Goal: Task Accomplishment & Management: Manage account settings

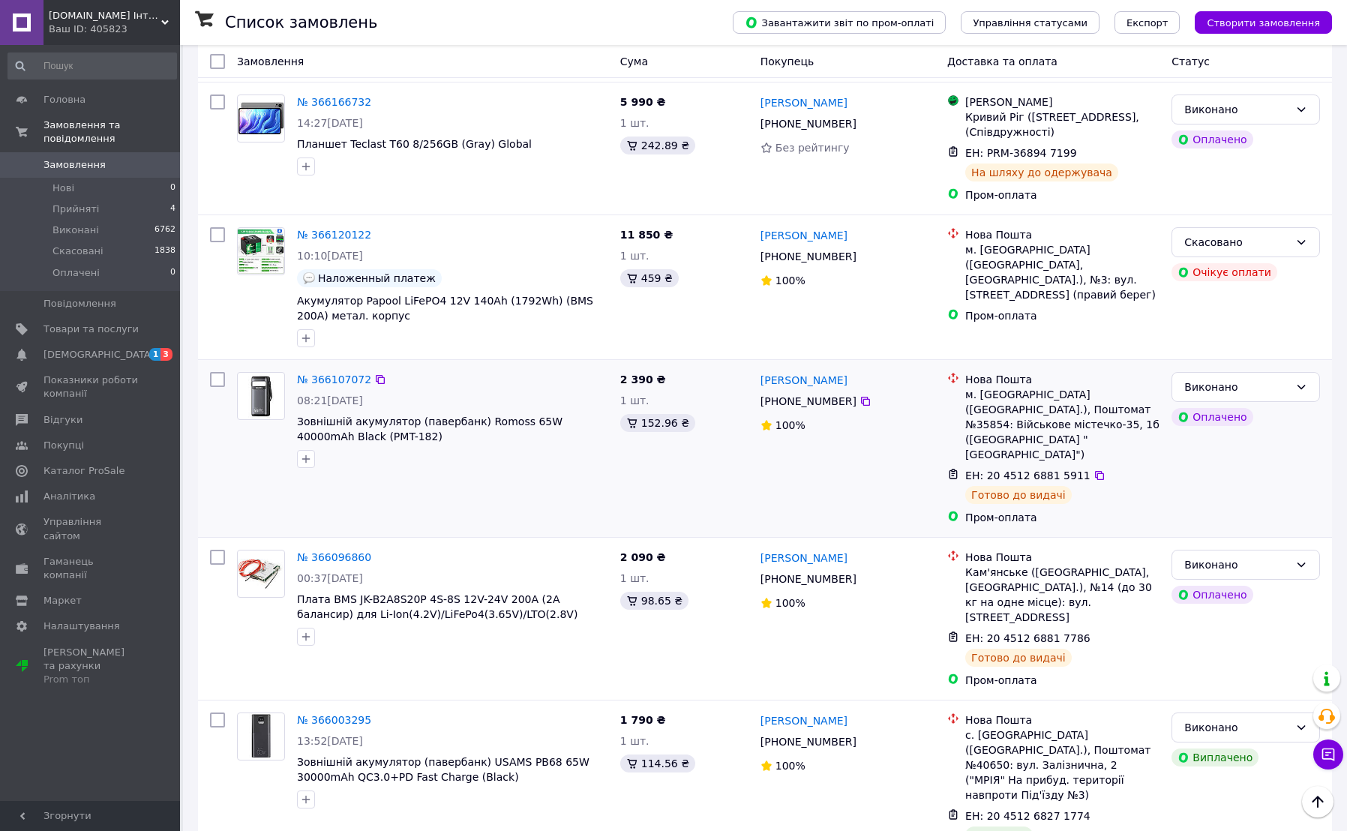
scroll to position [1000, 0]
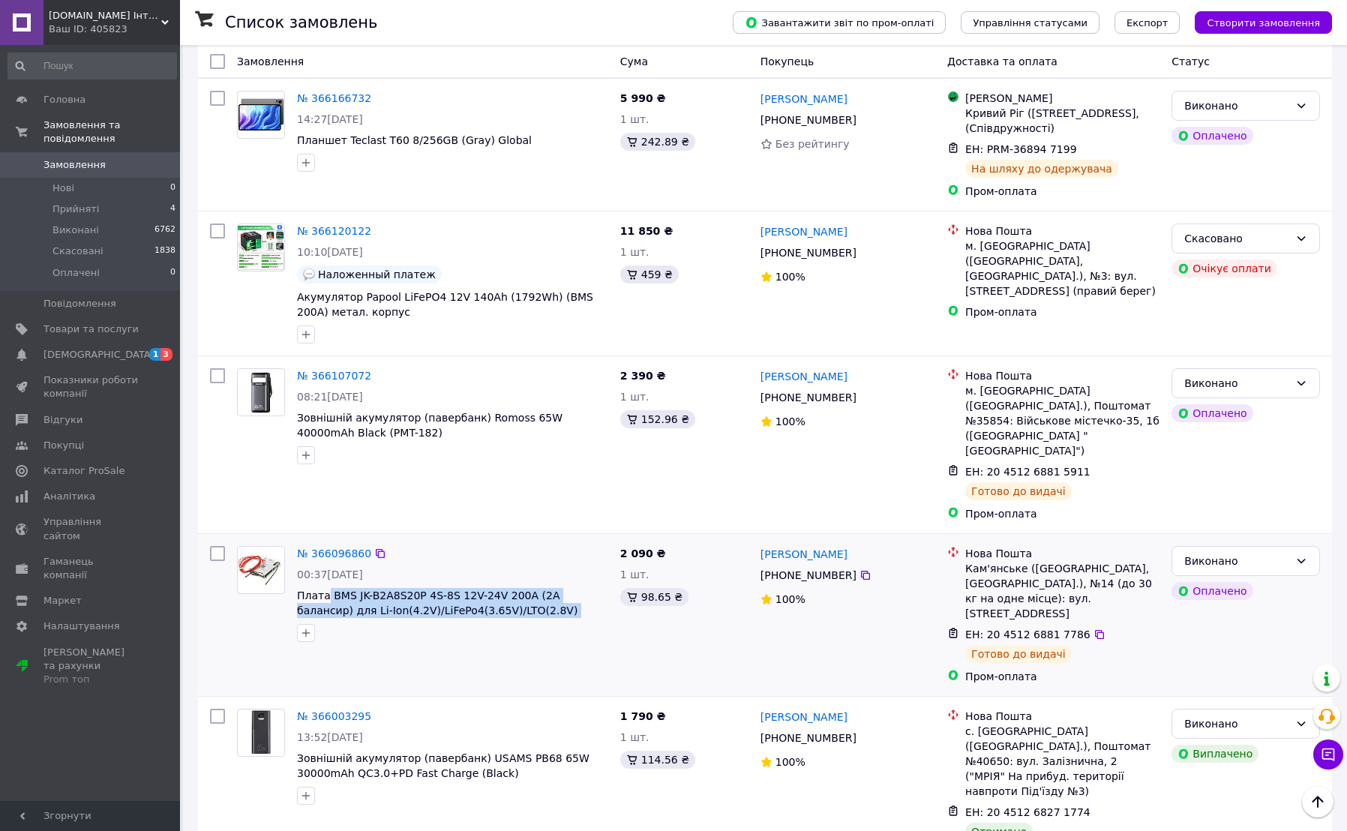
drag, startPoint x: 326, startPoint y: 497, endPoint x: 540, endPoint y: 542, distance: 218.3
click at [540, 542] on div "№ 366096860 00:37[DATE] Плата BMS JK-B2A8S20P 4S-8S 12V-24V 200A (2A балансир) …" at bounding box center [452, 594] width 323 height 108
copy div "BMS JK-B2A8S20P 4S-8S 12V-24V 200A (2A балансир) для Li-Ion(4.2V)/LiFePo4(3.65V…"
drag, startPoint x: 755, startPoint y: 465, endPoint x: 857, endPoint y: 467, distance: 102.0
click at [857, 540] on div "[PERSON_NAME] [PHONE_NUMBER]%" at bounding box center [848, 615] width 187 height 150
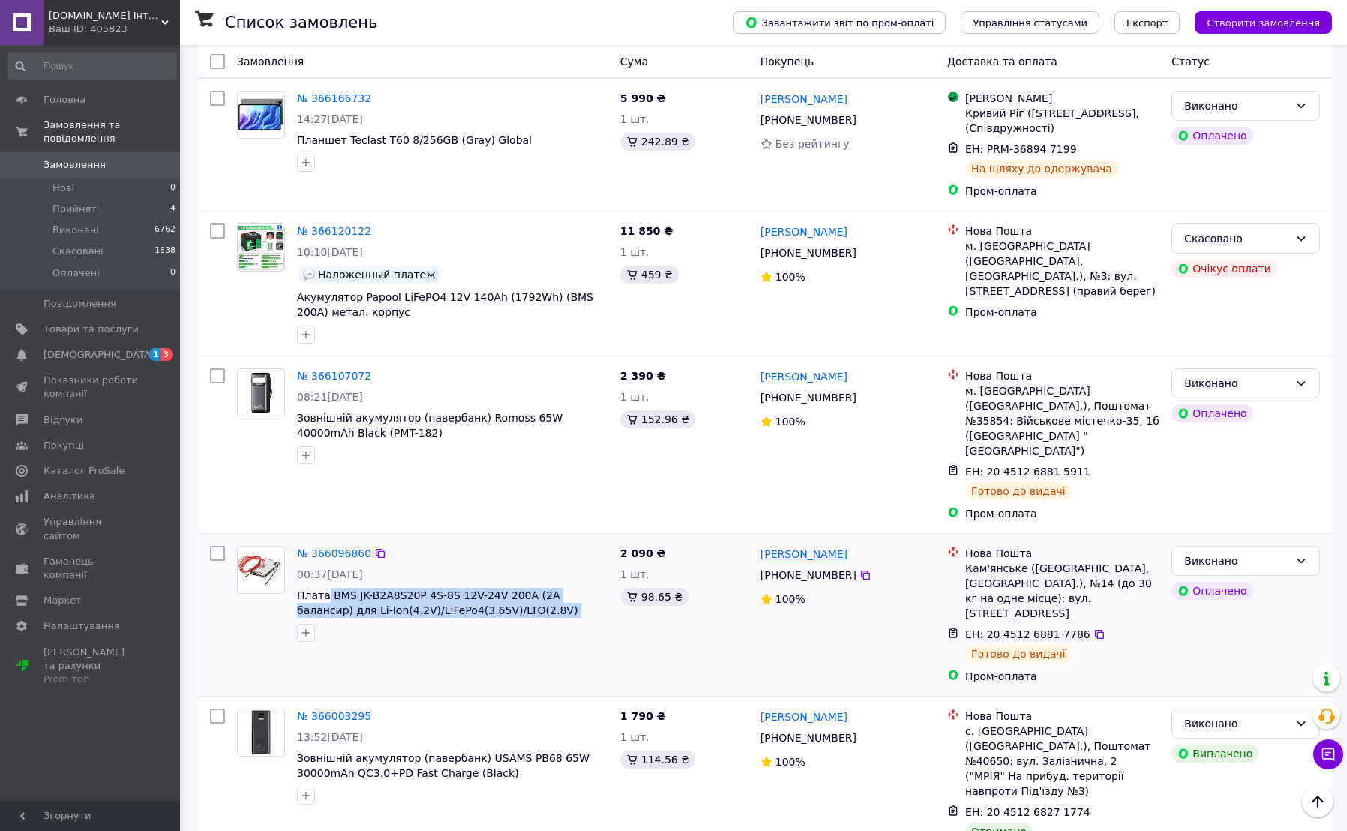
copy link "[PERSON_NAME]"
click at [987, 561] on div "Кам'янське ([GEOGRAPHIC_DATA], [GEOGRAPHIC_DATA].), №14 (до 30 кг на одне місце…" at bounding box center [1062, 591] width 194 height 60
copy div "Кам'янське"
click at [861, 571] on icon at bounding box center [865, 575] width 9 height 9
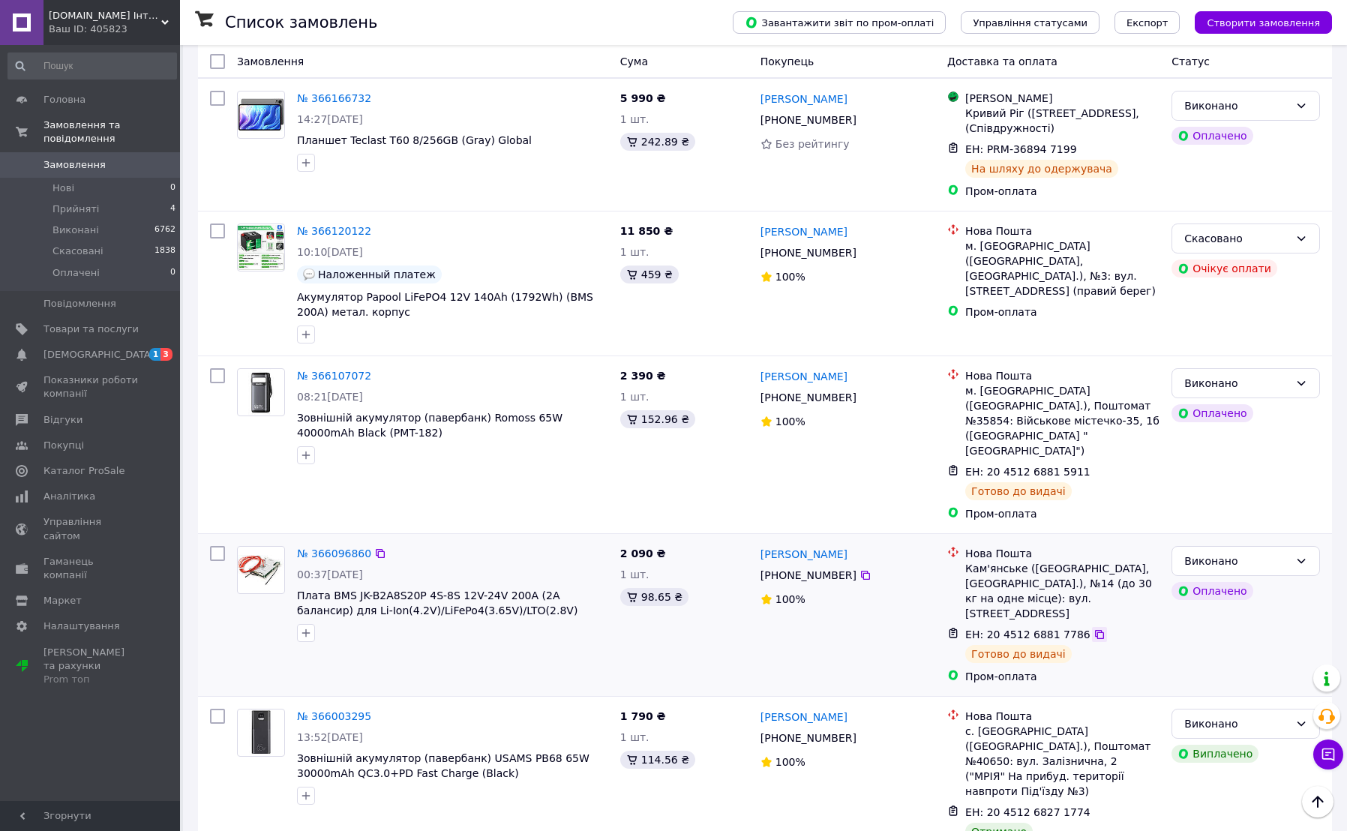
click at [1094, 629] on icon at bounding box center [1100, 635] width 12 height 12
drag, startPoint x: 468, startPoint y: 352, endPoint x: 473, endPoint y: 384, distance: 32.7
click at [473, 384] on div "№ 366107072 08:21[DATE] Зовнішній акумулятор (павербанк) Romoss 65W 40000mAh Bl…" at bounding box center [452, 416] width 323 height 108
copy div "Romoss 65W 40000mAh Black (PMT-182)"
drag, startPoint x: 758, startPoint y: 318, endPoint x: 898, endPoint y: 329, distance: 140.7
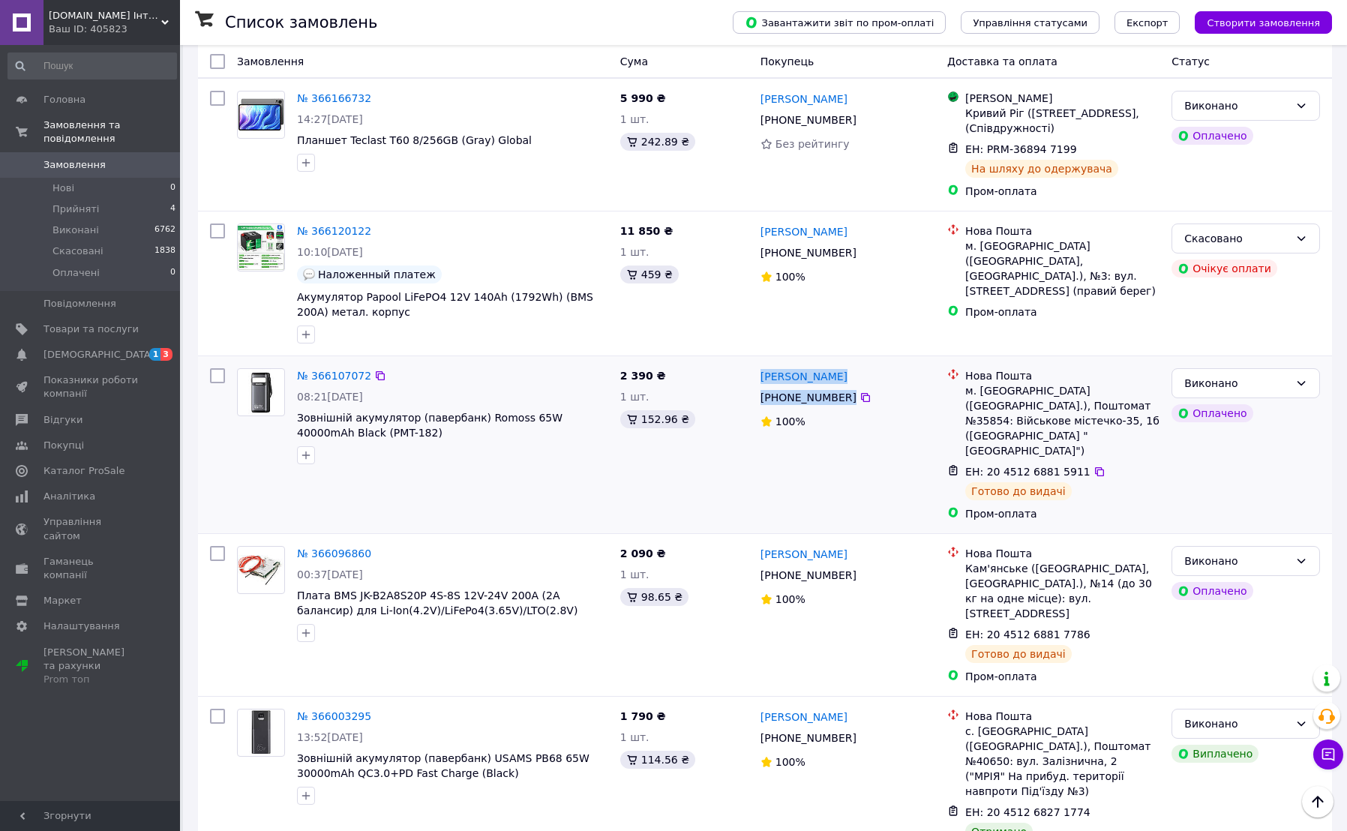
click at [898, 362] on div "[PERSON_NAME] [PHONE_NUMBER]%" at bounding box center [848, 444] width 187 height 165
click at [761, 369] on link "[PERSON_NAME]" at bounding box center [804, 376] width 87 height 15
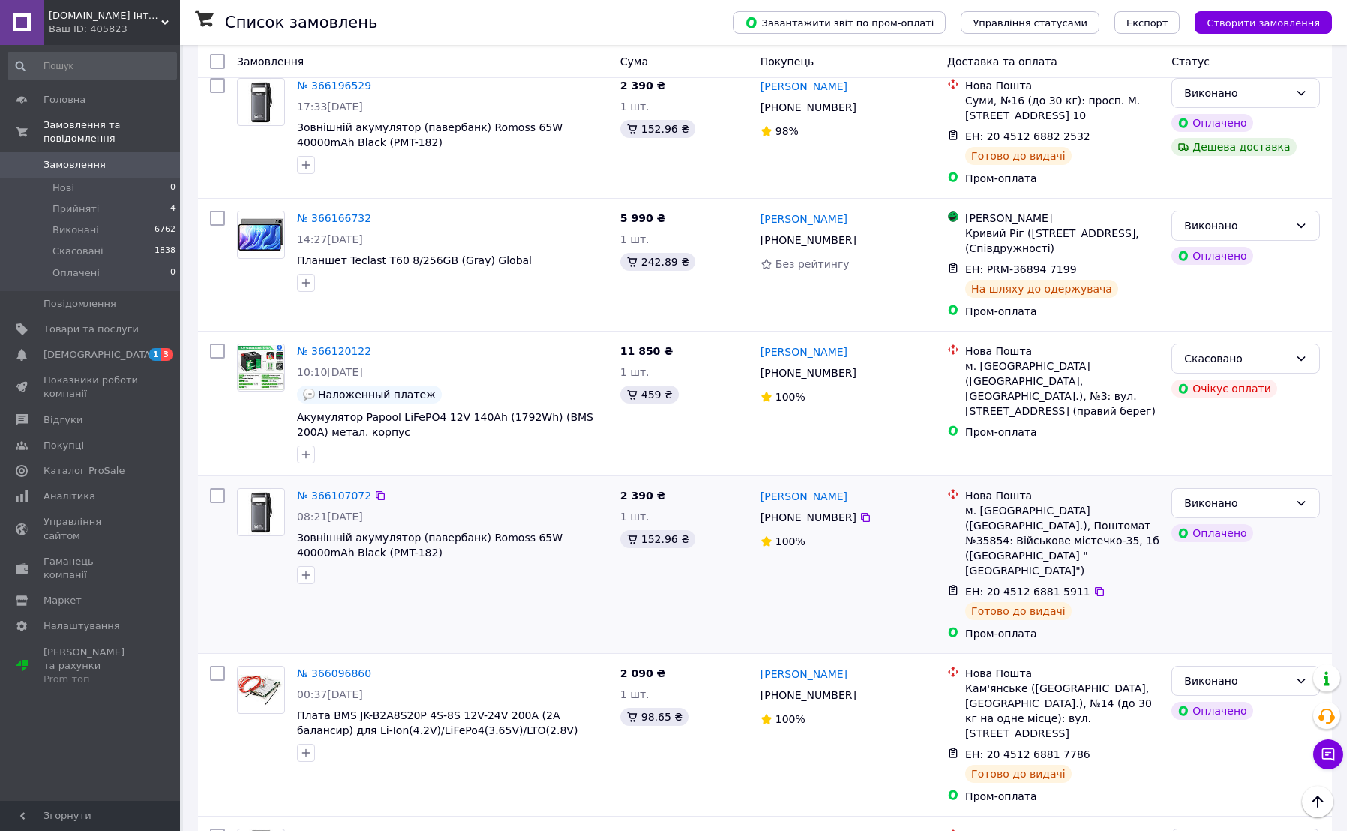
scroll to position [875, 0]
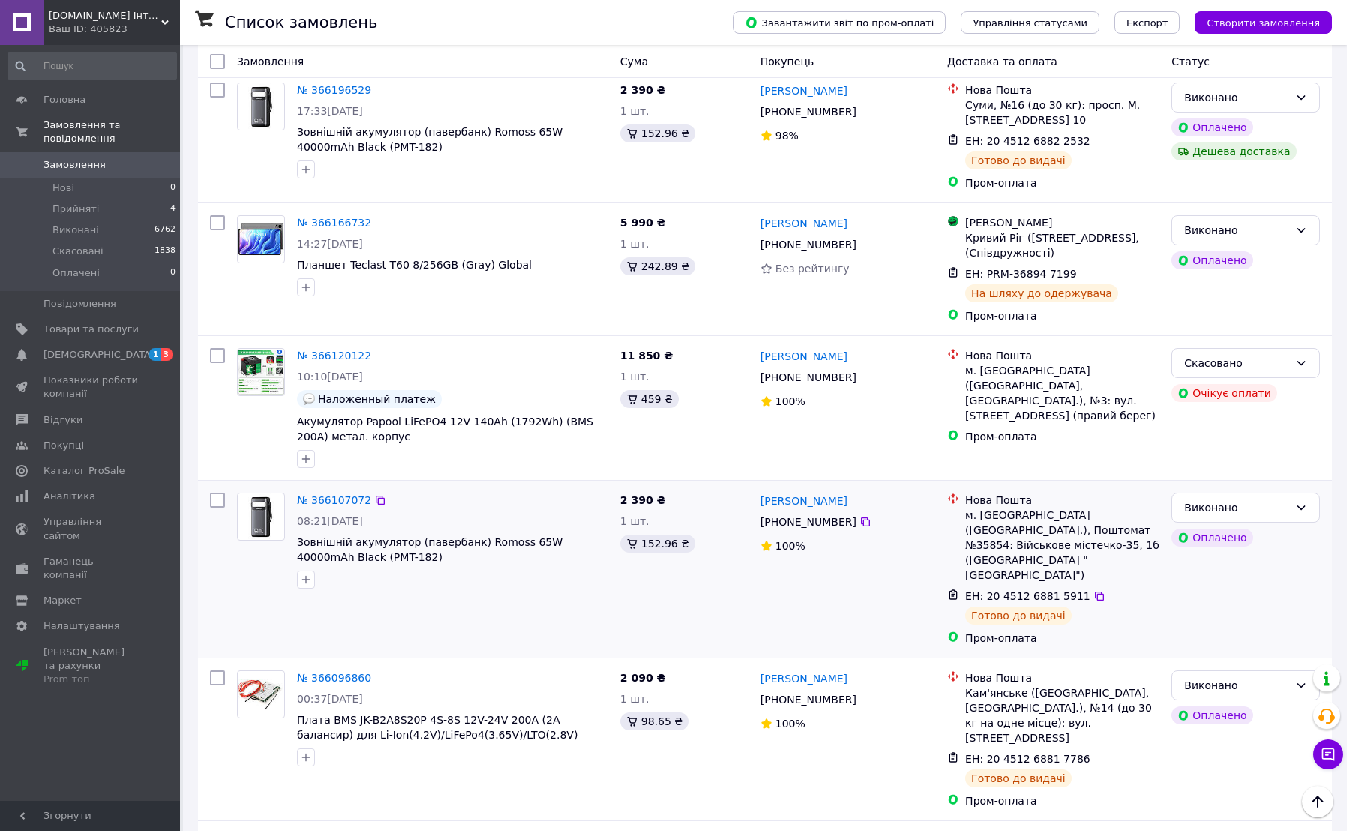
drag, startPoint x: 757, startPoint y: 442, endPoint x: 866, endPoint y: 449, distance: 109.0
click at [866, 487] on div "[PERSON_NAME] [PHONE_NUMBER]%" at bounding box center [848, 569] width 187 height 165
copy link "[PERSON_NAME]"
drag, startPoint x: 962, startPoint y: 455, endPoint x: 1032, endPoint y: 465, distance: 70.5
click at [1032, 493] on div "Нова Пошта м. [GEOGRAPHIC_DATA] ([GEOGRAPHIC_DATA].), Поштомат №35854: Військов…" at bounding box center [1062, 538] width 200 height 90
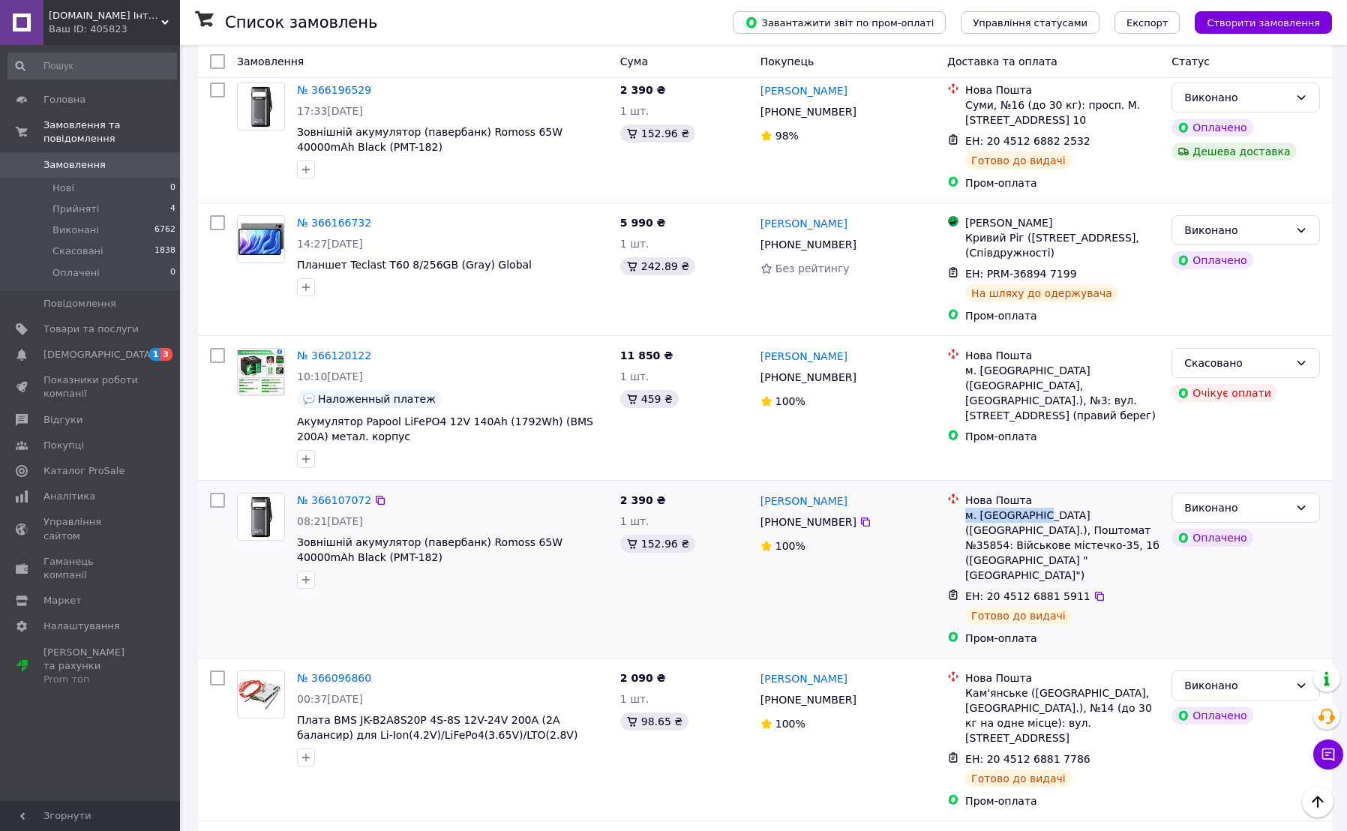
copy div "м. [GEOGRAPHIC_DATA]"
click at [1094, 590] on icon at bounding box center [1100, 596] width 12 height 12
click at [1095, 592] on icon at bounding box center [1099, 596] width 9 height 9
drag, startPoint x: 342, startPoint y: 199, endPoint x: 511, endPoint y: 214, distance: 169.4
click at [511, 214] on div "№ 366166732 14:27[DATE] Планшет Teclast T60 8/256GB (Gray) Global" at bounding box center [452, 255] width 323 height 93
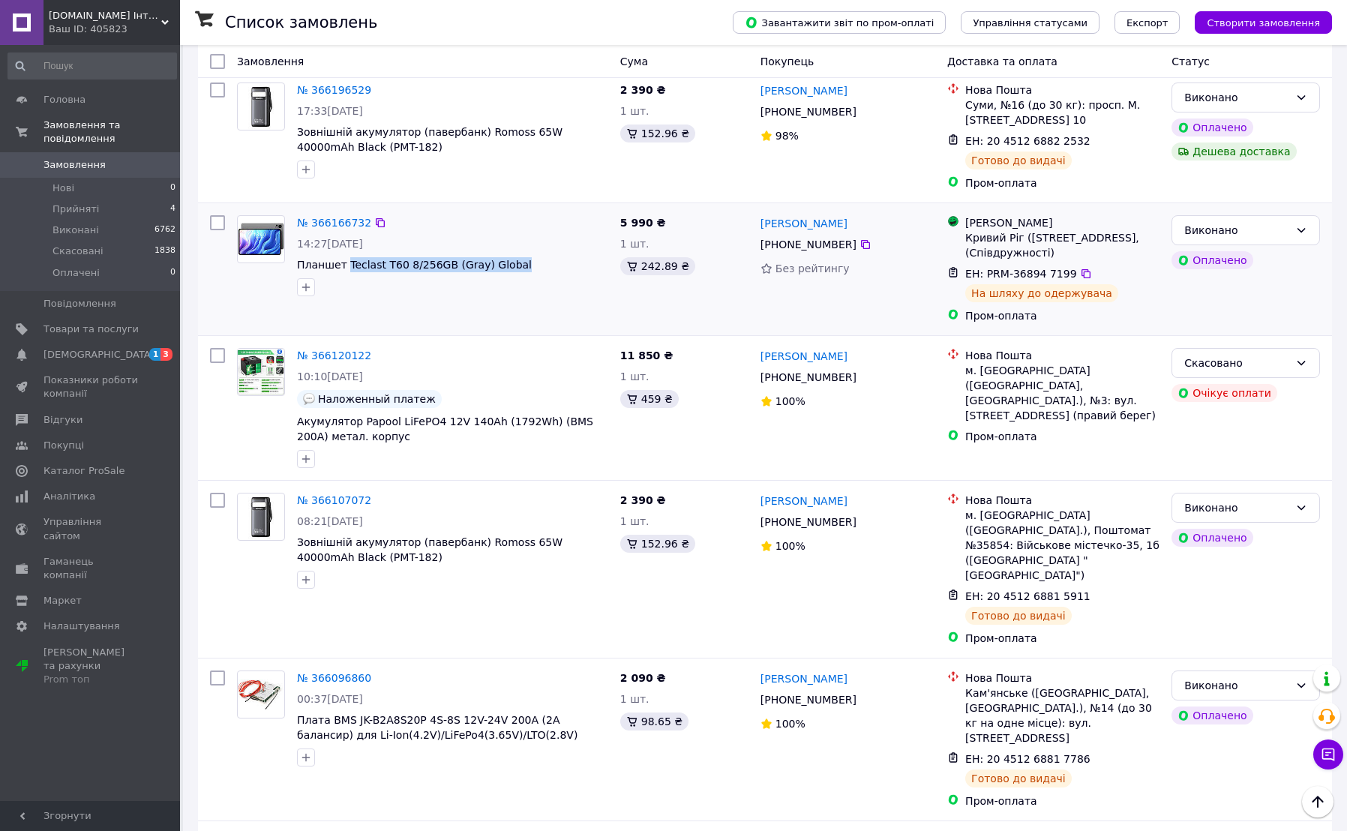
copy span "Teclast T60 8/256GB (Gray) Global"
drag, startPoint x: 758, startPoint y: 161, endPoint x: 890, endPoint y: 169, distance: 132.3
click at [890, 209] on div "[PERSON_NAME] [PHONE_NUMBER] Без рейтингу" at bounding box center [848, 269] width 187 height 120
copy link "[PERSON_NAME]"
drag, startPoint x: 1014, startPoint y: 166, endPoint x: 1016, endPoint y: 179, distance: 12.8
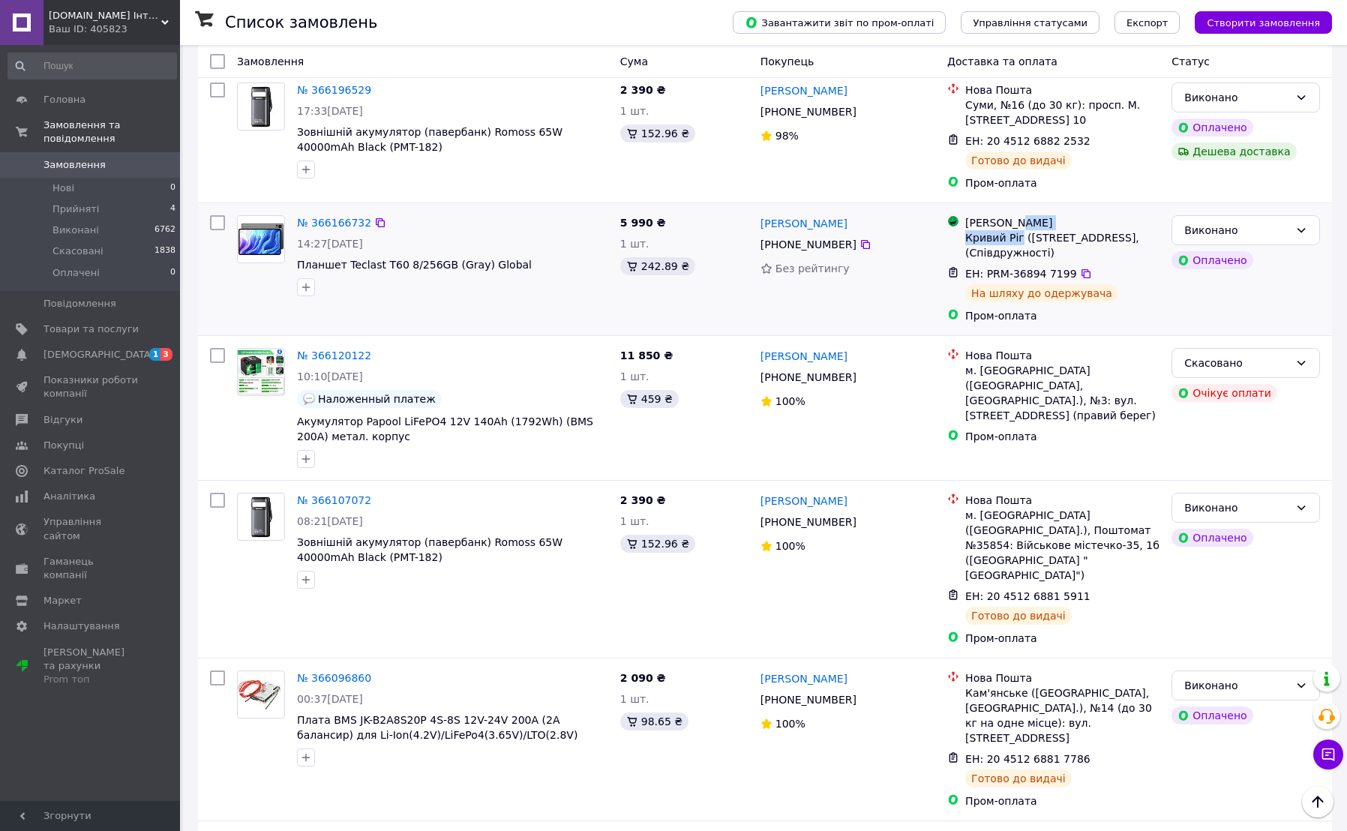
click at [1016, 215] on div "Магазини Rozetka [GEOGRAPHIC_DATA] ([GEOGRAPHIC_DATA].), [STREET_ADDRESS], (Спі…" at bounding box center [1062, 237] width 200 height 45
copy div "Rozetka Кривий Ріг"
click at [860, 239] on icon at bounding box center [866, 245] width 12 height 12
click at [1080, 268] on icon at bounding box center [1086, 274] width 12 height 12
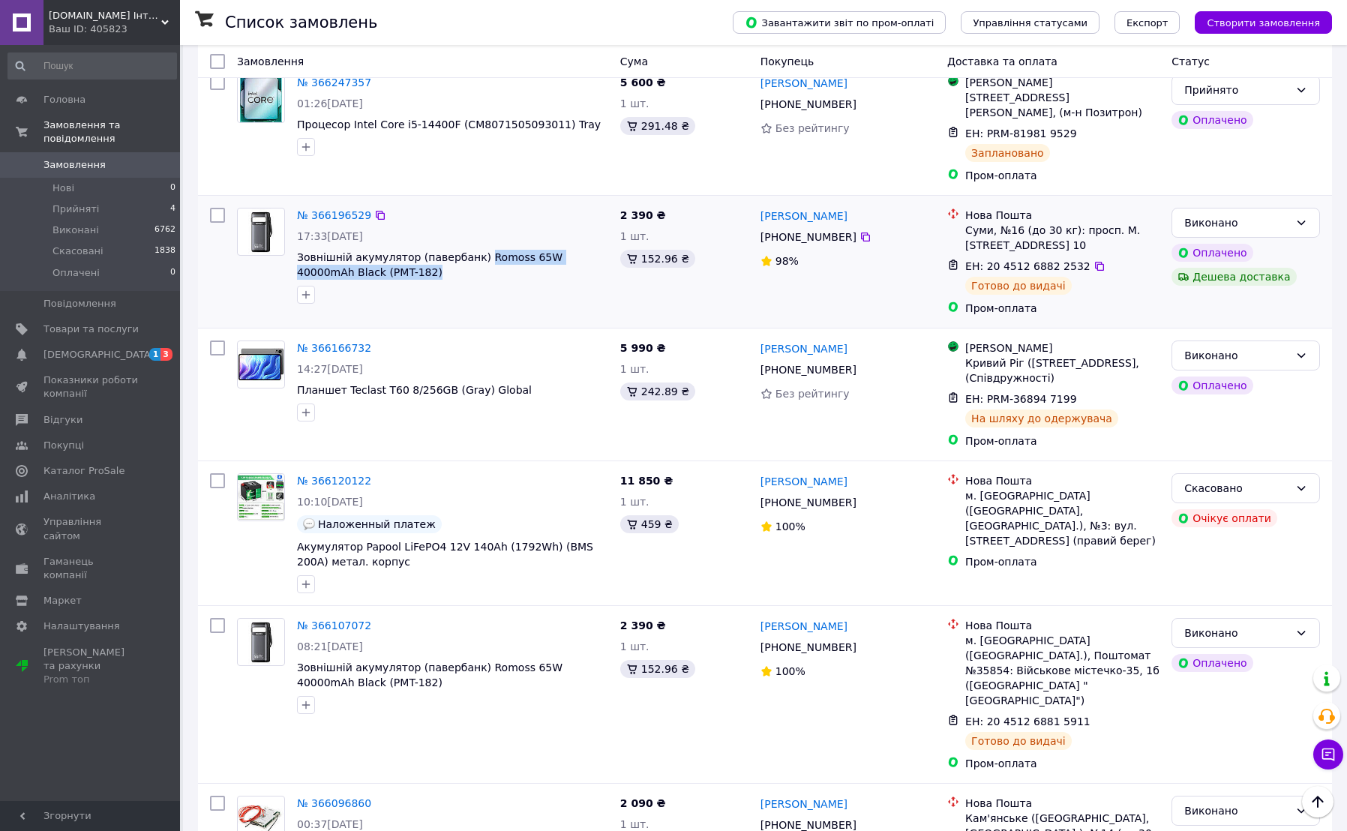
drag, startPoint x: 470, startPoint y: 191, endPoint x: 473, endPoint y: 225, distance: 33.9
click at [473, 225] on div "№ 366196529 17:33[DATE] Зовнішній акумулятор (павербанк) Romoss 65W 40000mAh Bl…" at bounding box center [452, 256] width 323 height 108
copy div "Romoss 65W 40000mAh Black (PMT-182)"
drag, startPoint x: 757, startPoint y: 151, endPoint x: 860, endPoint y: 158, distance: 103.8
click at [860, 202] on div "[PERSON_NAME] [PHONE_NUMBER]%" at bounding box center [848, 262] width 187 height 120
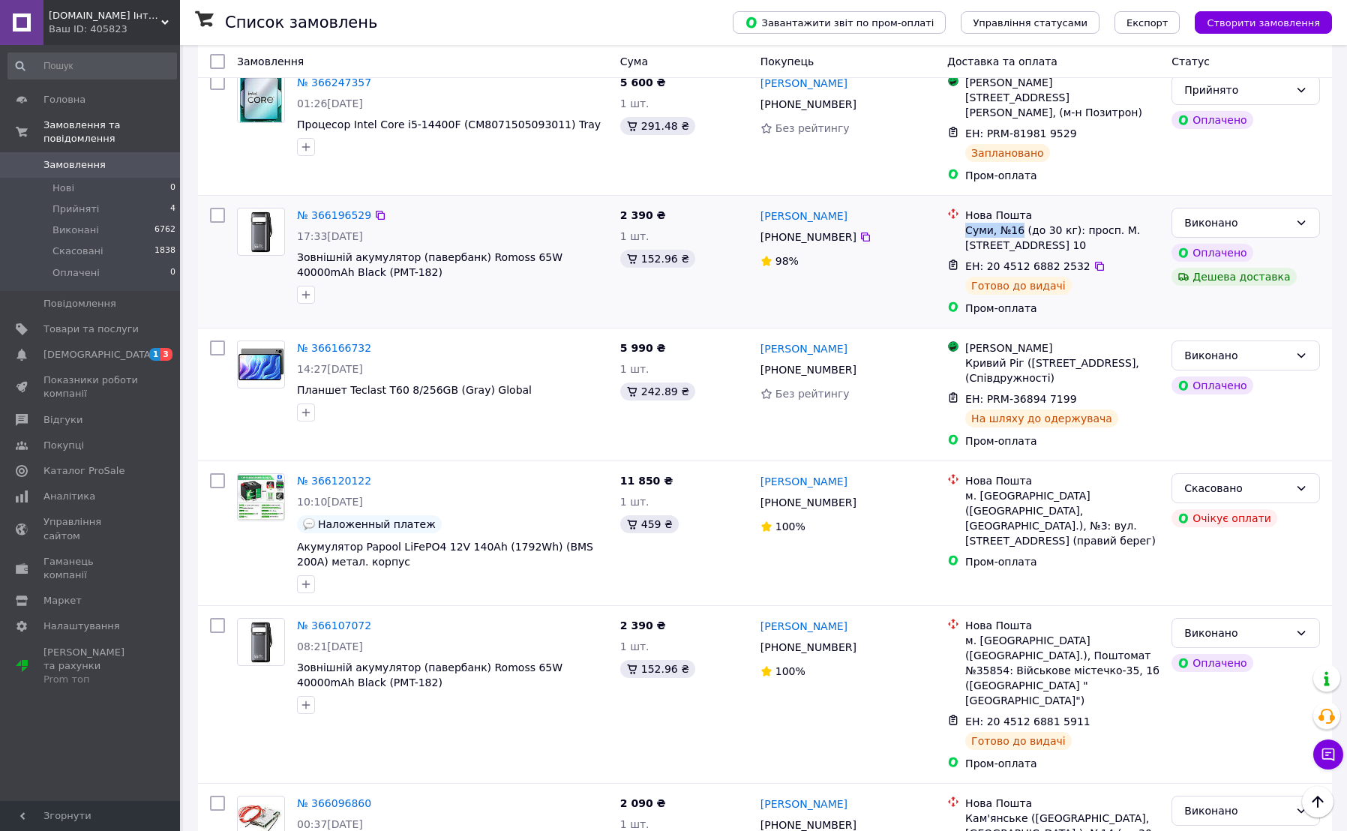
drag, startPoint x: 964, startPoint y: 170, endPoint x: 1019, endPoint y: 178, distance: 55.3
click at [1019, 208] on div "Нова Пошта Суми, №16 (до 30 кг): просп. М. [STREET_ADDRESS] 10" at bounding box center [1062, 230] width 200 height 45
click at [861, 233] on icon at bounding box center [865, 237] width 9 height 9
click at [1095, 262] on icon at bounding box center [1099, 266] width 9 height 9
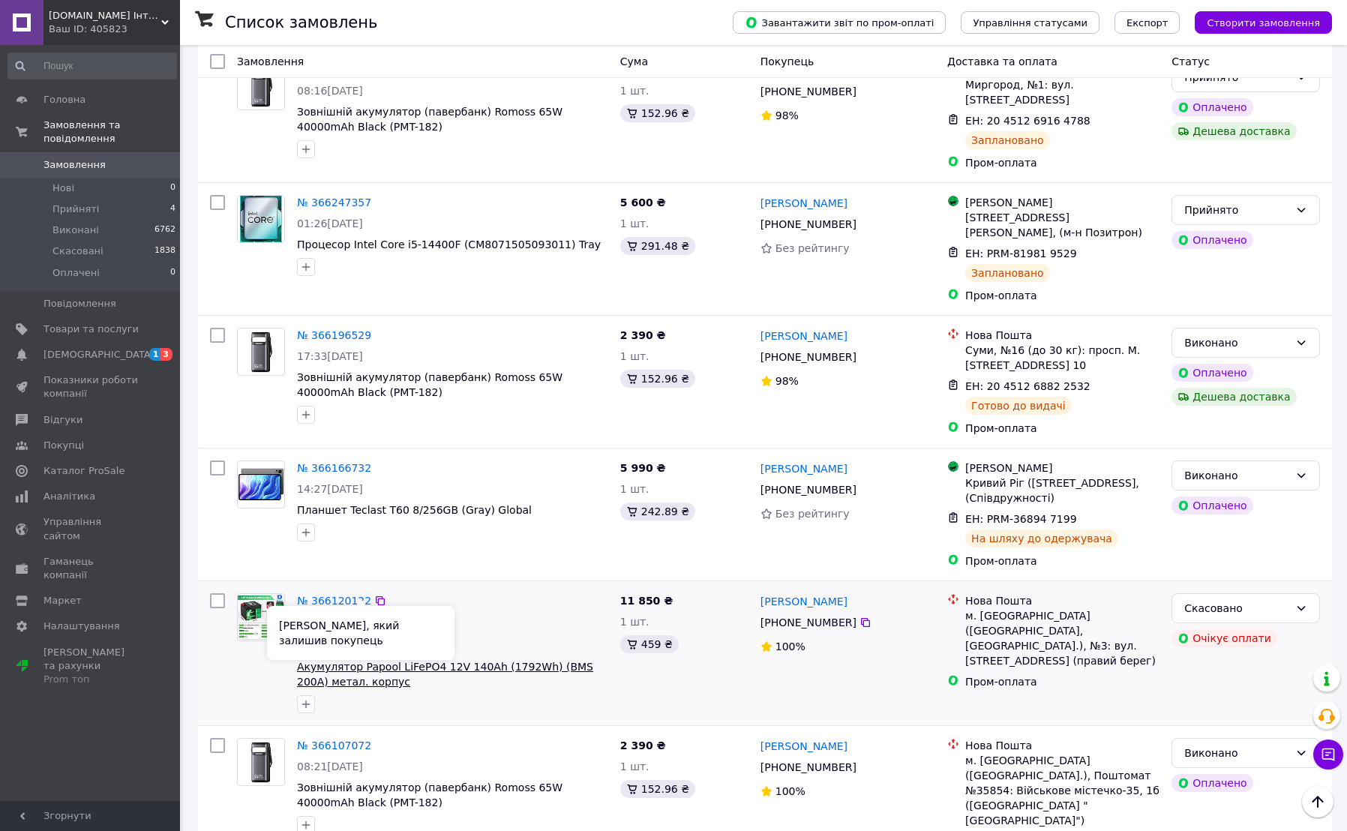
scroll to position [625, 0]
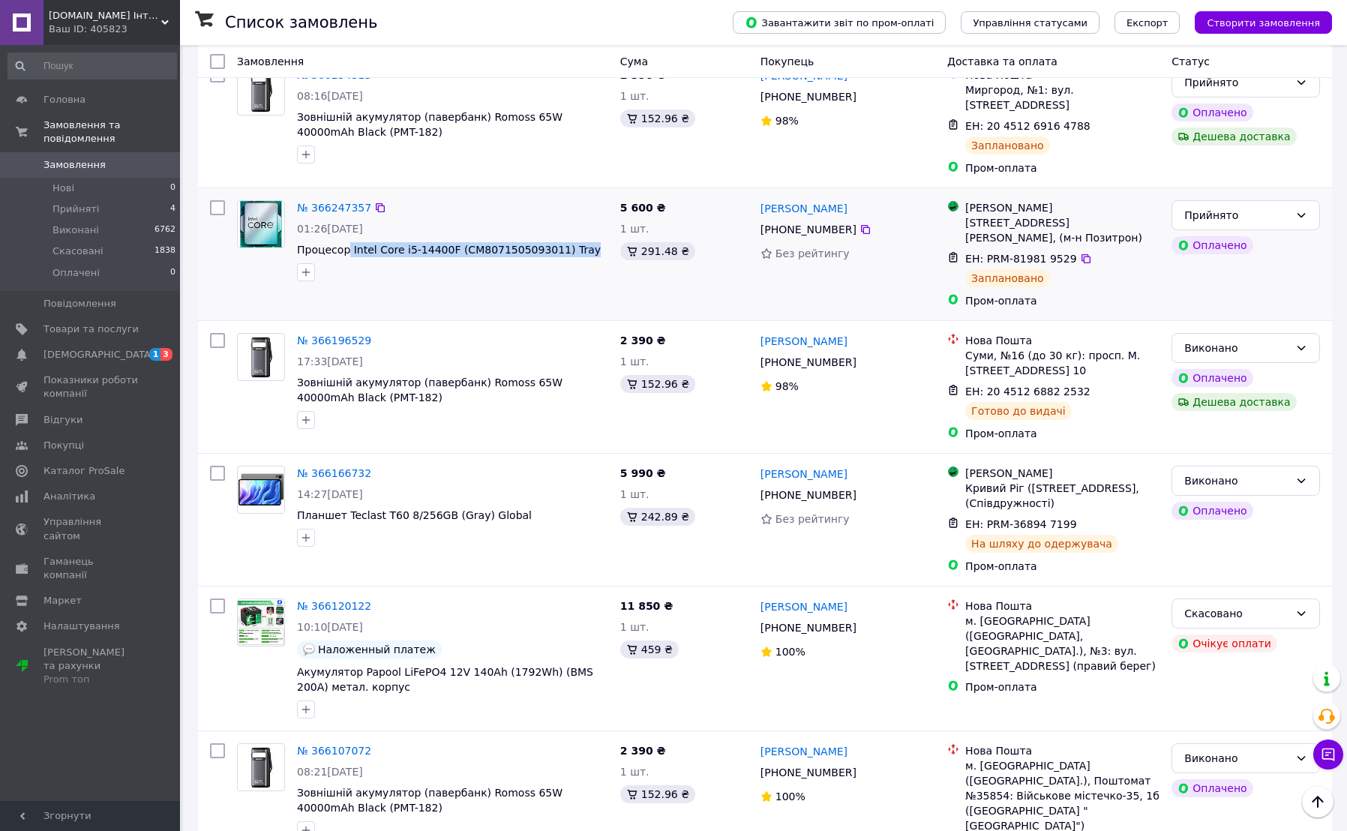
drag, startPoint x: 347, startPoint y: 185, endPoint x: 539, endPoint y: 208, distance: 193.4
click at [539, 208] on div "№ 366247357 01:26[DATE] Процесор Intel Core i5-14400F (CM8071505093011) Tray" at bounding box center [452, 240] width 323 height 93
drag, startPoint x: 758, startPoint y: 147, endPoint x: 899, endPoint y: 156, distance: 141.3
click at [849, 199] on div "[PERSON_NAME]" at bounding box center [804, 208] width 90 height 19
drag, startPoint x: 1017, startPoint y: 151, endPoint x: 1049, endPoint y: 169, distance: 36.9
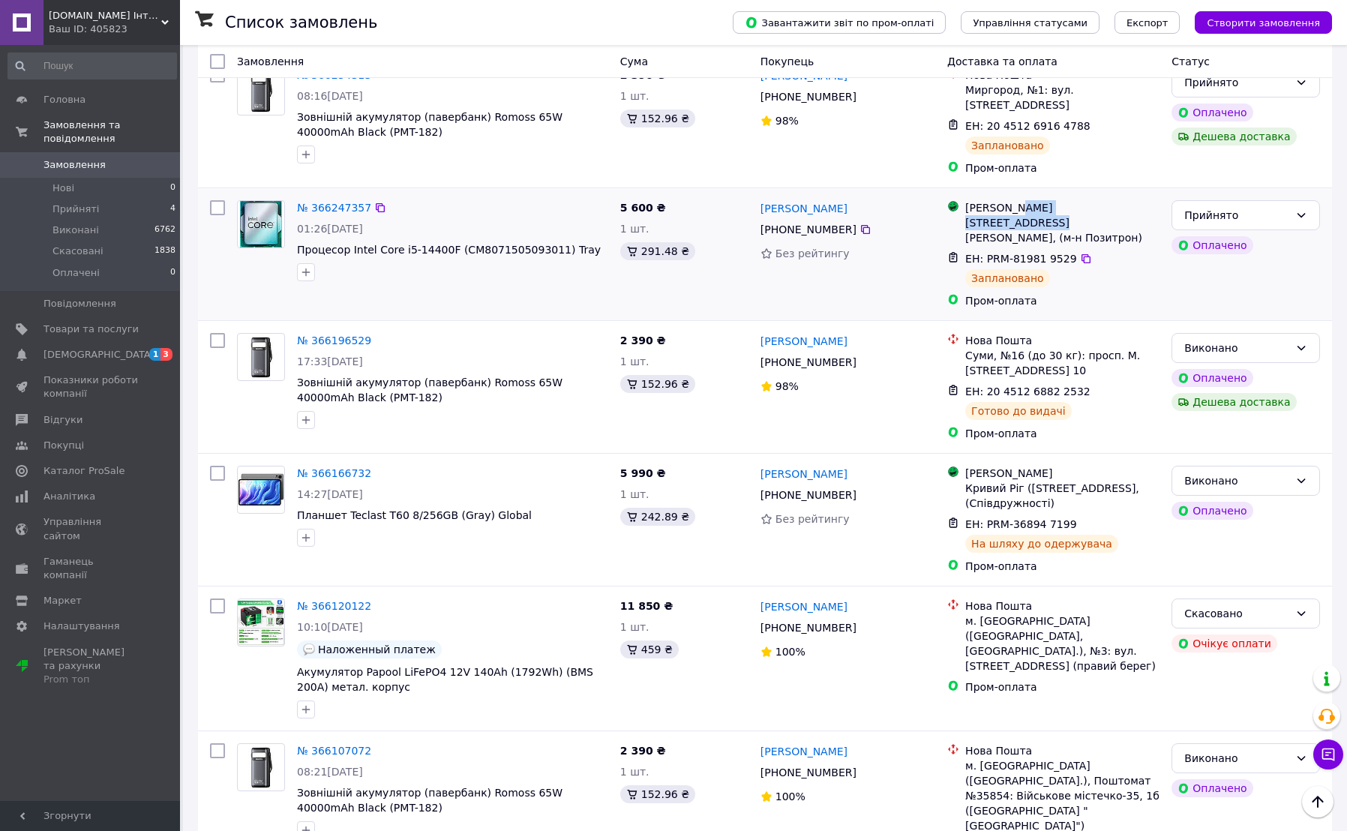
click at [1049, 200] on div "Магазини [STREET_ADDRESS][PERSON_NAME], (м-н Позитрон)" at bounding box center [1062, 222] width 200 height 45
click at [861, 225] on icon at bounding box center [865, 229] width 9 height 9
click at [1082, 254] on icon at bounding box center [1086, 258] width 9 height 9
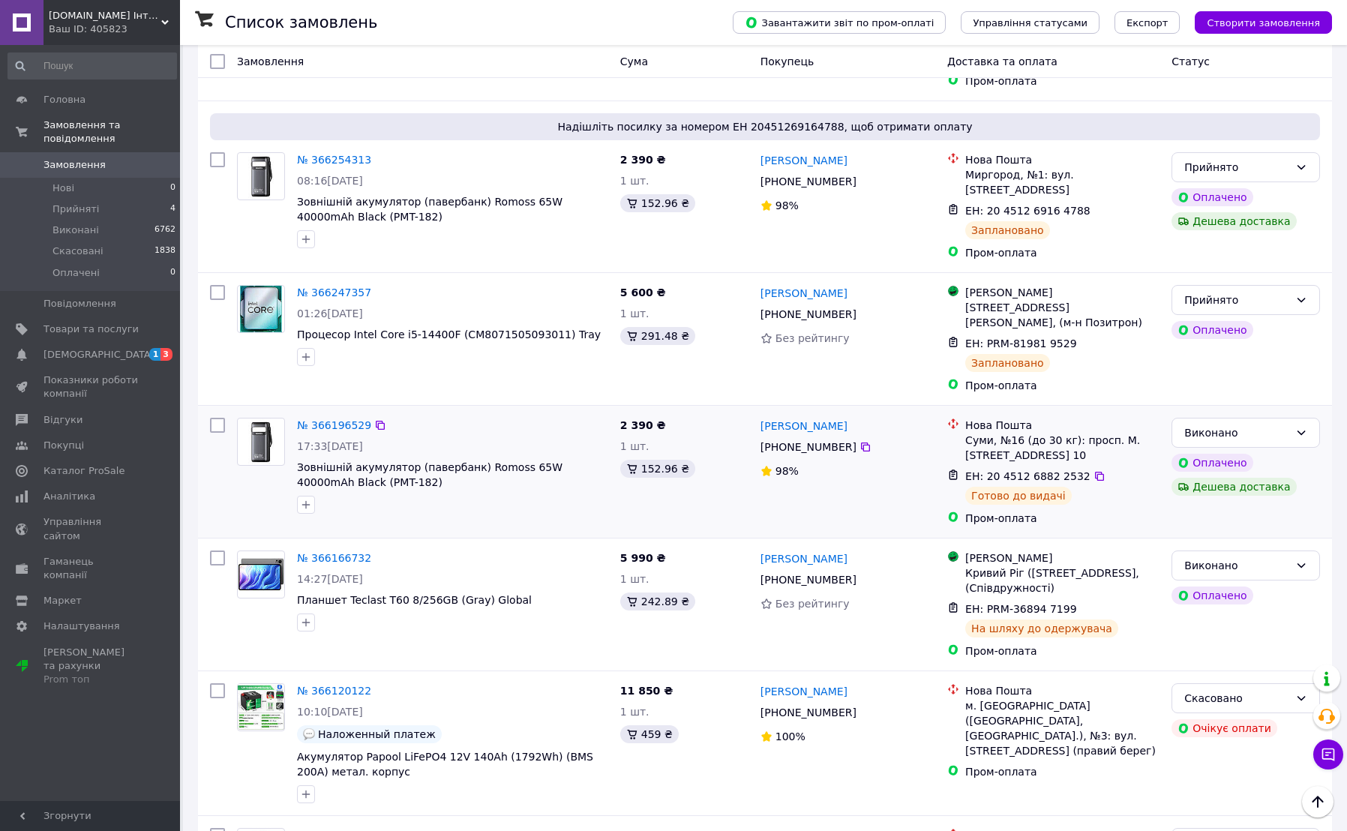
scroll to position [375, 0]
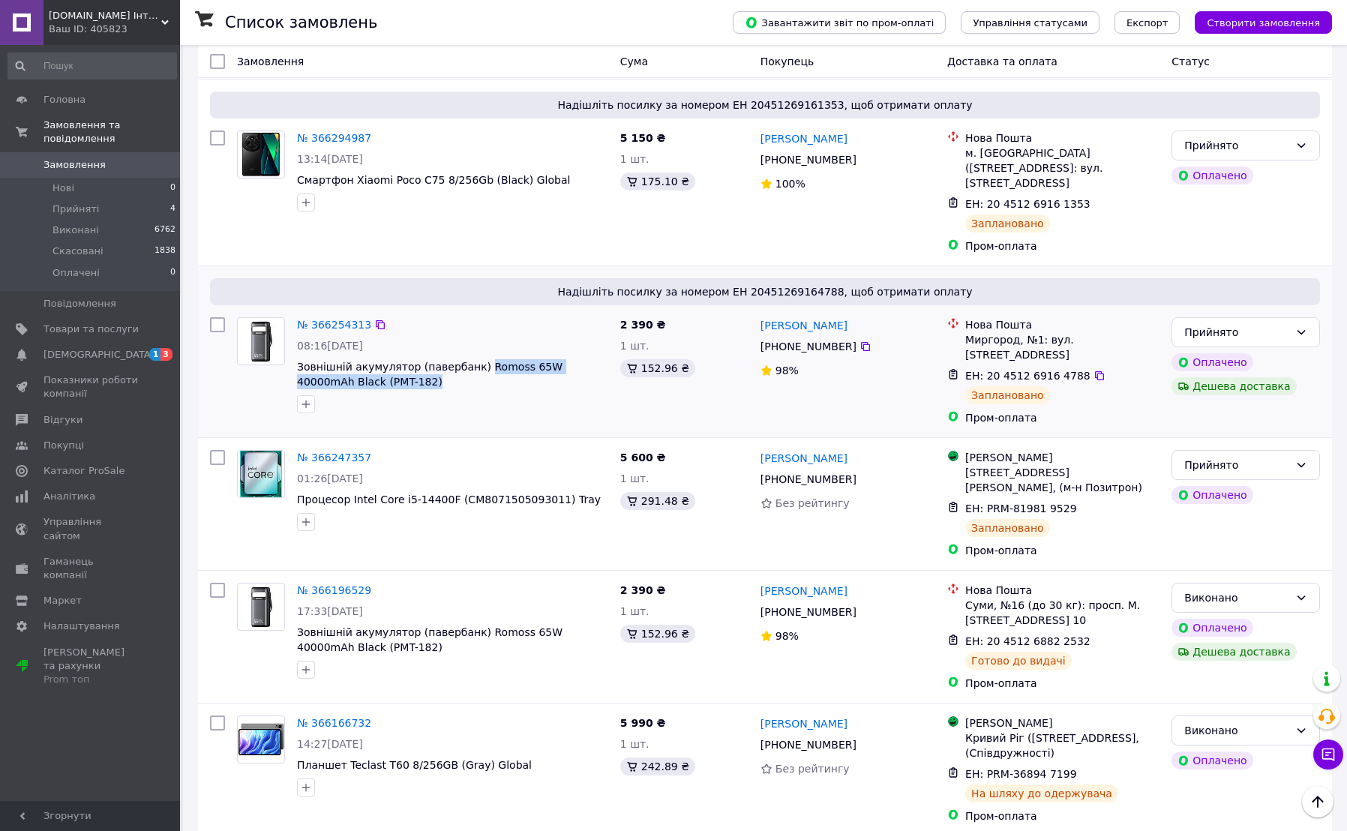
drag, startPoint x: 467, startPoint y: 313, endPoint x: 479, endPoint y: 343, distance: 32.0
click at [479, 343] on div "№ 366254313 08:16[DATE] Зовнішній акумулятор (павербанк) Romoss 65W 40000mAh Bl…" at bounding box center [452, 365] width 323 height 108
drag, startPoint x: 756, startPoint y: 276, endPoint x: 836, endPoint y: 286, distance: 80.1
click at [836, 311] on div "[PERSON_NAME] [PHONE_NUMBER]%" at bounding box center [848, 371] width 187 height 120
click at [977, 332] on div "Миргород, №1: вул. [STREET_ADDRESS]" at bounding box center [1062, 347] width 194 height 30
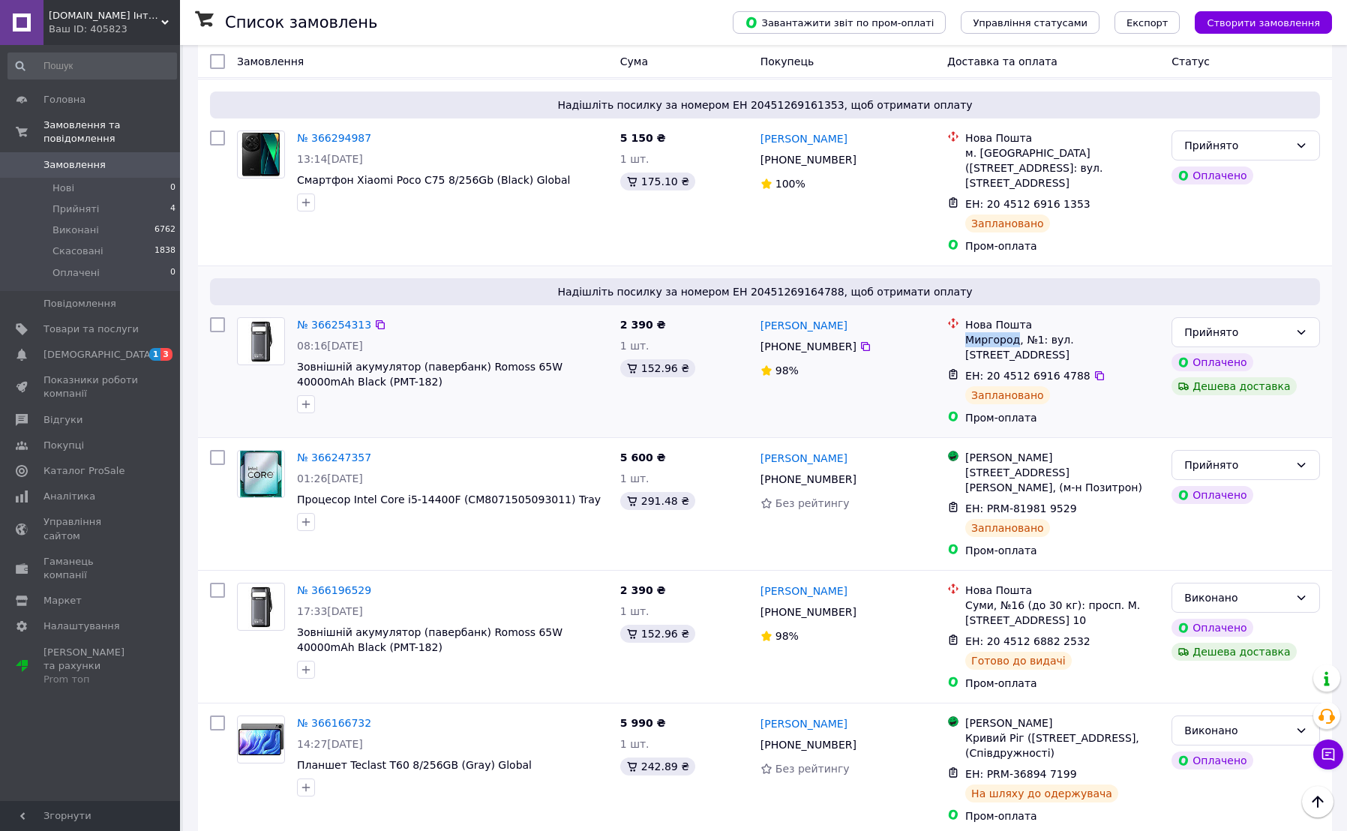
click at [977, 332] on div "Миргород, №1: вул. [STREET_ADDRESS]" at bounding box center [1062, 347] width 194 height 30
click at [860, 341] on icon at bounding box center [866, 347] width 12 height 12
click at [1094, 370] on icon at bounding box center [1100, 376] width 12 height 12
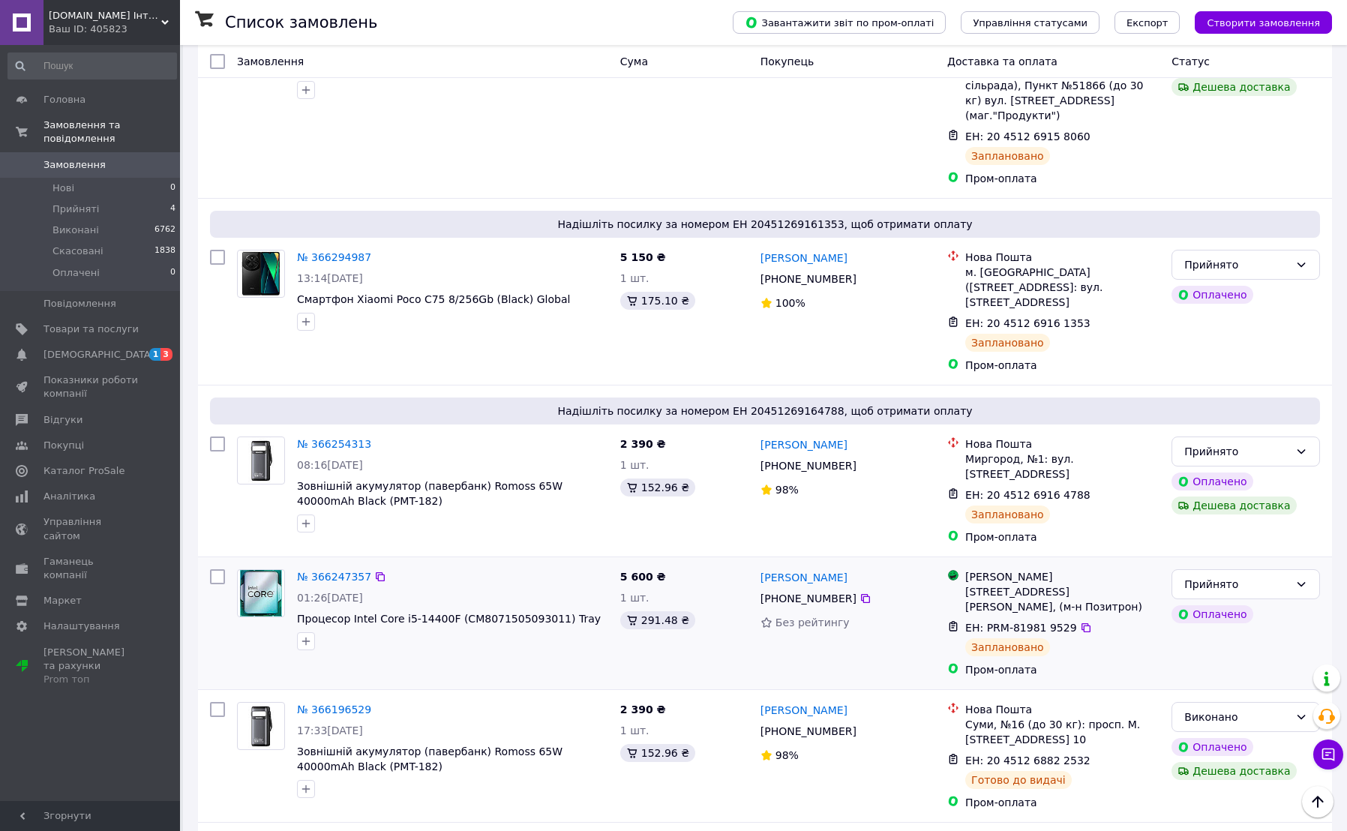
scroll to position [250, 0]
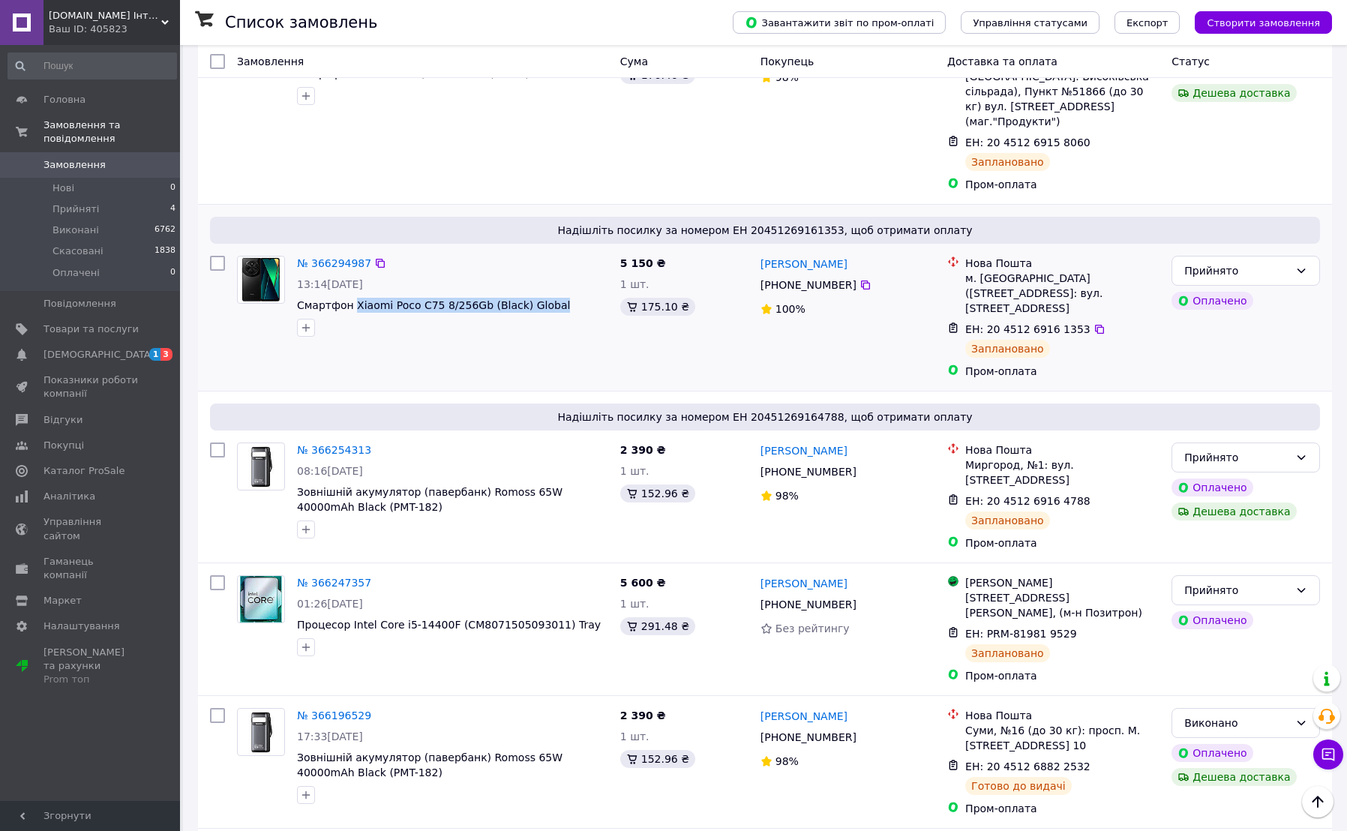
drag, startPoint x: 349, startPoint y: 266, endPoint x: 568, endPoint y: 280, distance: 219.5
click at [568, 280] on div "№ 366294987 13:14[DATE] Смартфон Xiaomi Poco C75 8/256Gb (Black) Global" at bounding box center [452, 296] width 323 height 93
drag, startPoint x: 757, startPoint y: 231, endPoint x: 873, endPoint y: 236, distance: 116.4
click at [873, 250] on div "[PERSON_NAME] [PHONE_NUMBER]%" at bounding box center [848, 317] width 187 height 135
click at [997, 271] on div "м. [GEOGRAPHIC_DATA] ([STREET_ADDRESS]: вул. [STREET_ADDRESS]" at bounding box center [1062, 293] width 194 height 45
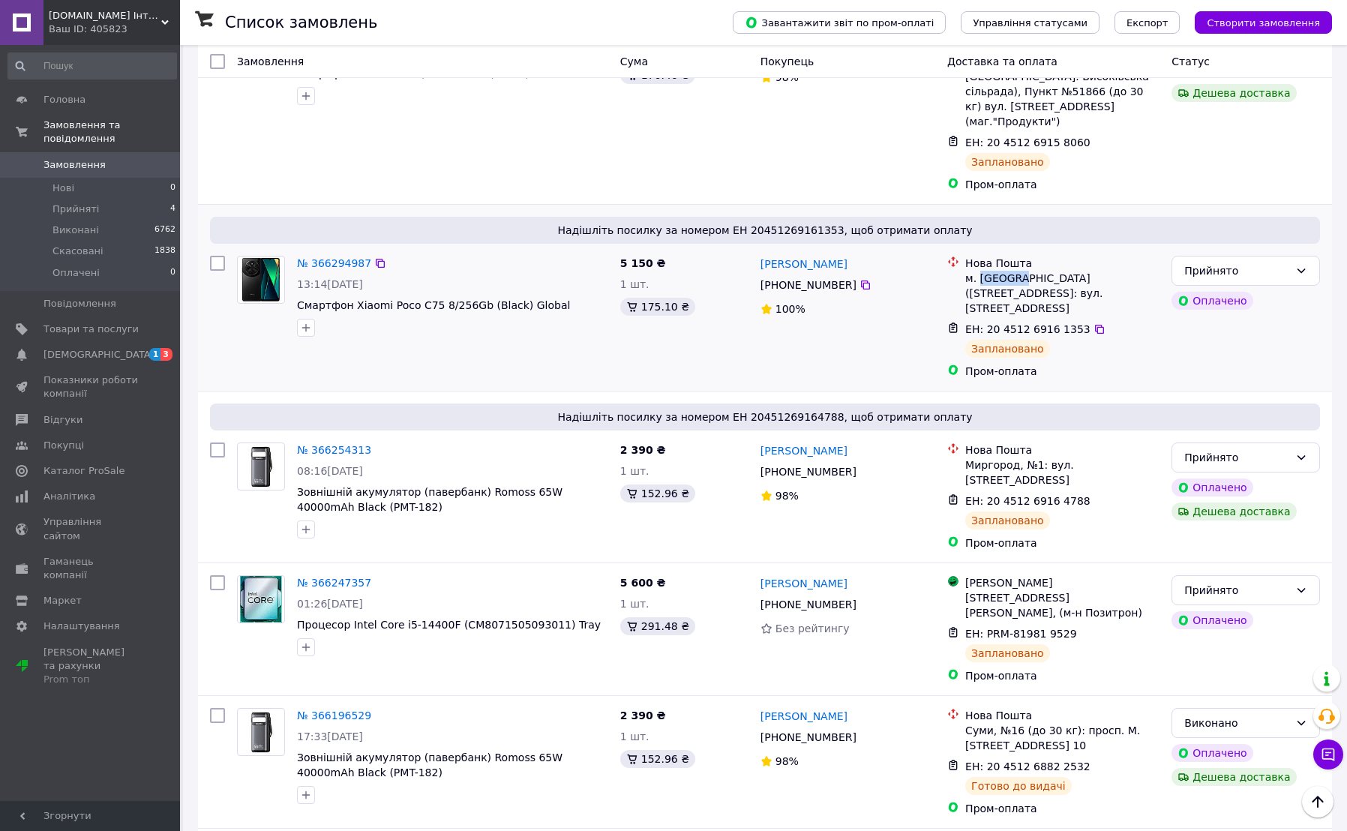
click at [997, 271] on div "м. [GEOGRAPHIC_DATA] ([STREET_ADDRESS]: вул. [STREET_ADDRESS]" at bounding box center [1062, 293] width 194 height 45
click at [860, 279] on icon at bounding box center [866, 285] width 12 height 12
click at [1095, 325] on icon at bounding box center [1099, 329] width 9 height 9
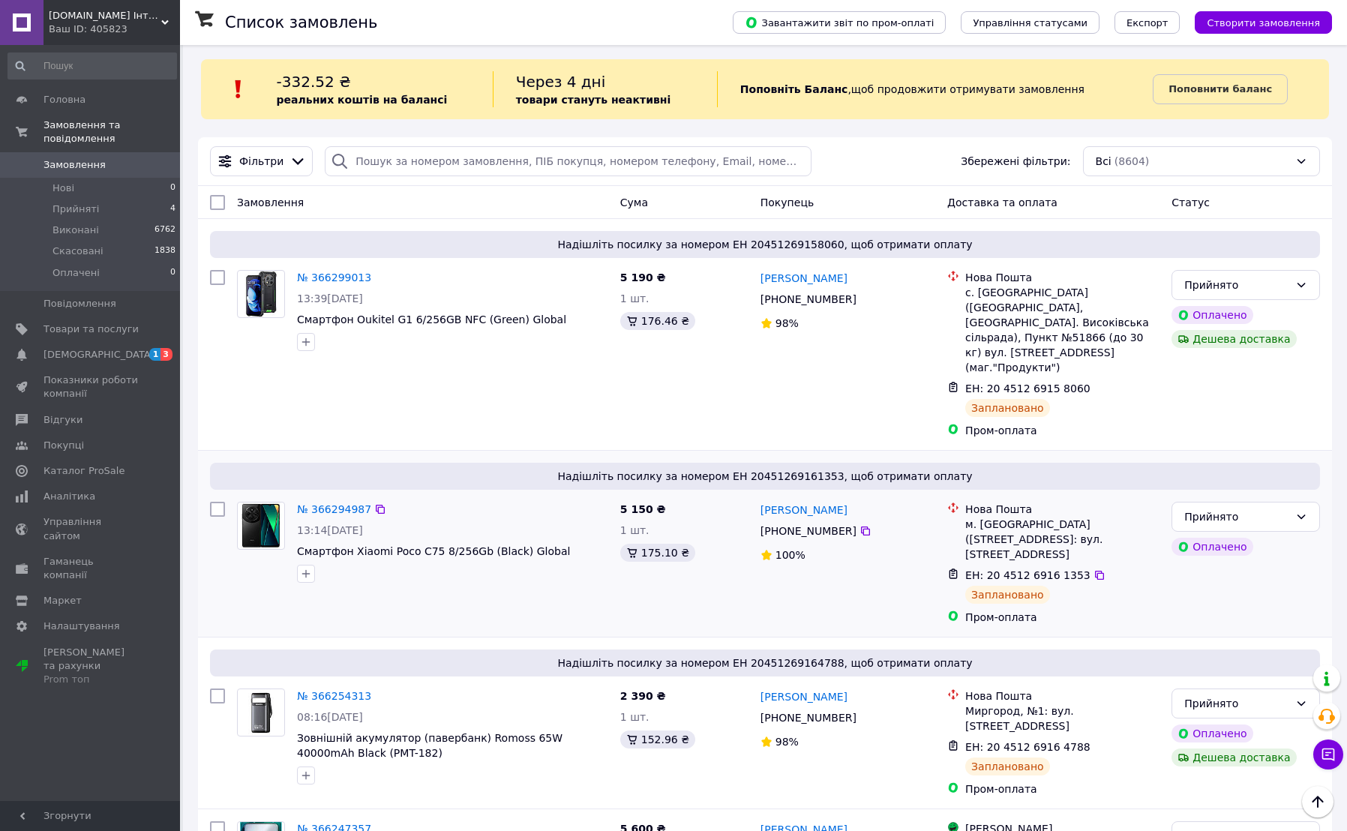
scroll to position [0, 0]
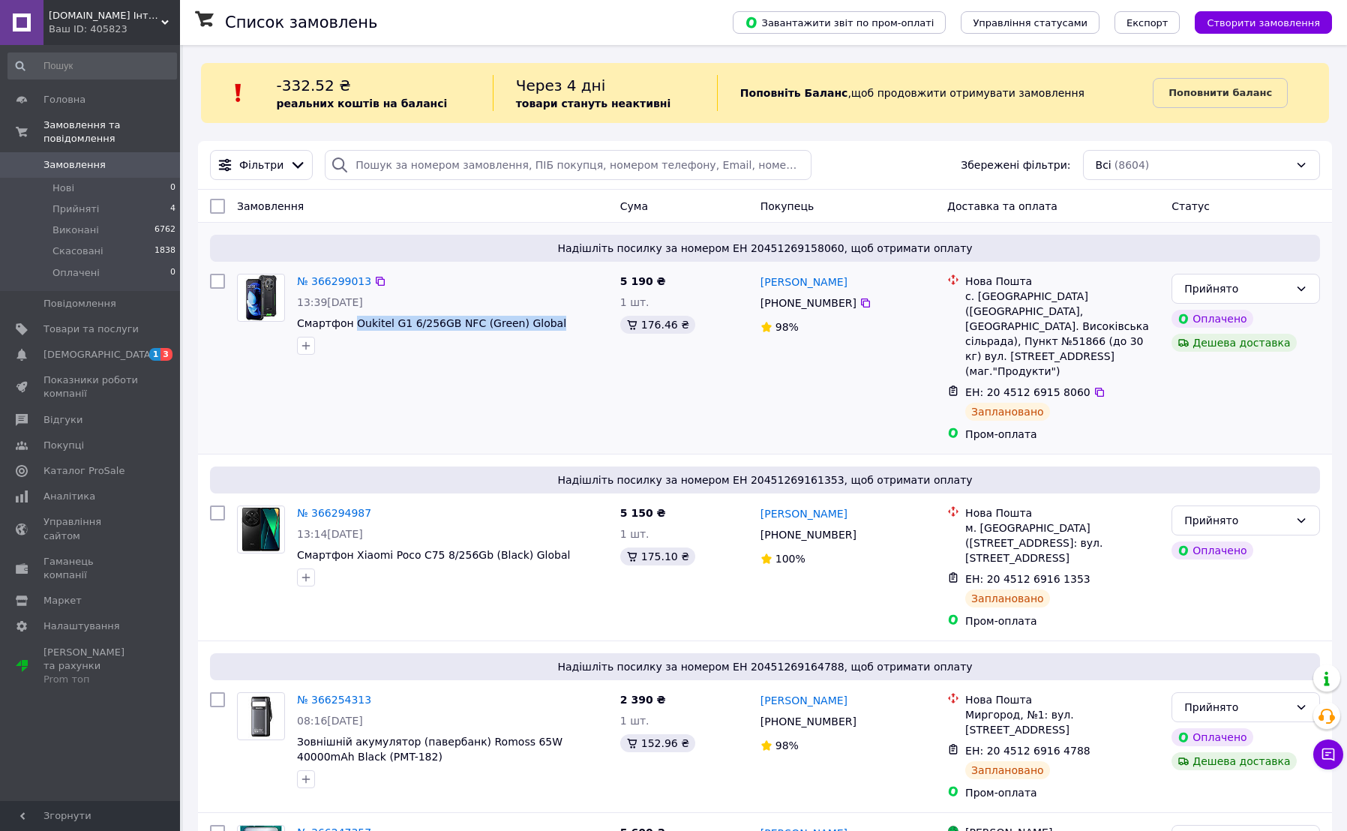
drag, startPoint x: 348, startPoint y: 315, endPoint x: 536, endPoint y: 340, distance: 189.1
click at [536, 340] on div "№ 366299013 13:39[DATE] Смартфон Oukitel G1 6/256GB NFC (Green) Global" at bounding box center [452, 314] width 323 height 93
drag, startPoint x: 755, startPoint y: 278, endPoint x: 882, endPoint y: 285, distance: 126.9
click at [882, 285] on div "[PERSON_NAME] [PHONE_NUMBER]%" at bounding box center [848, 358] width 187 height 180
click at [996, 297] on div "с. [GEOGRAPHIC_DATA] ([GEOGRAPHIC_DATA], [GEOGRAPHIC_DATA]. Високівська сільрад…" at bounding box center [1062, 334] width 194 height 90
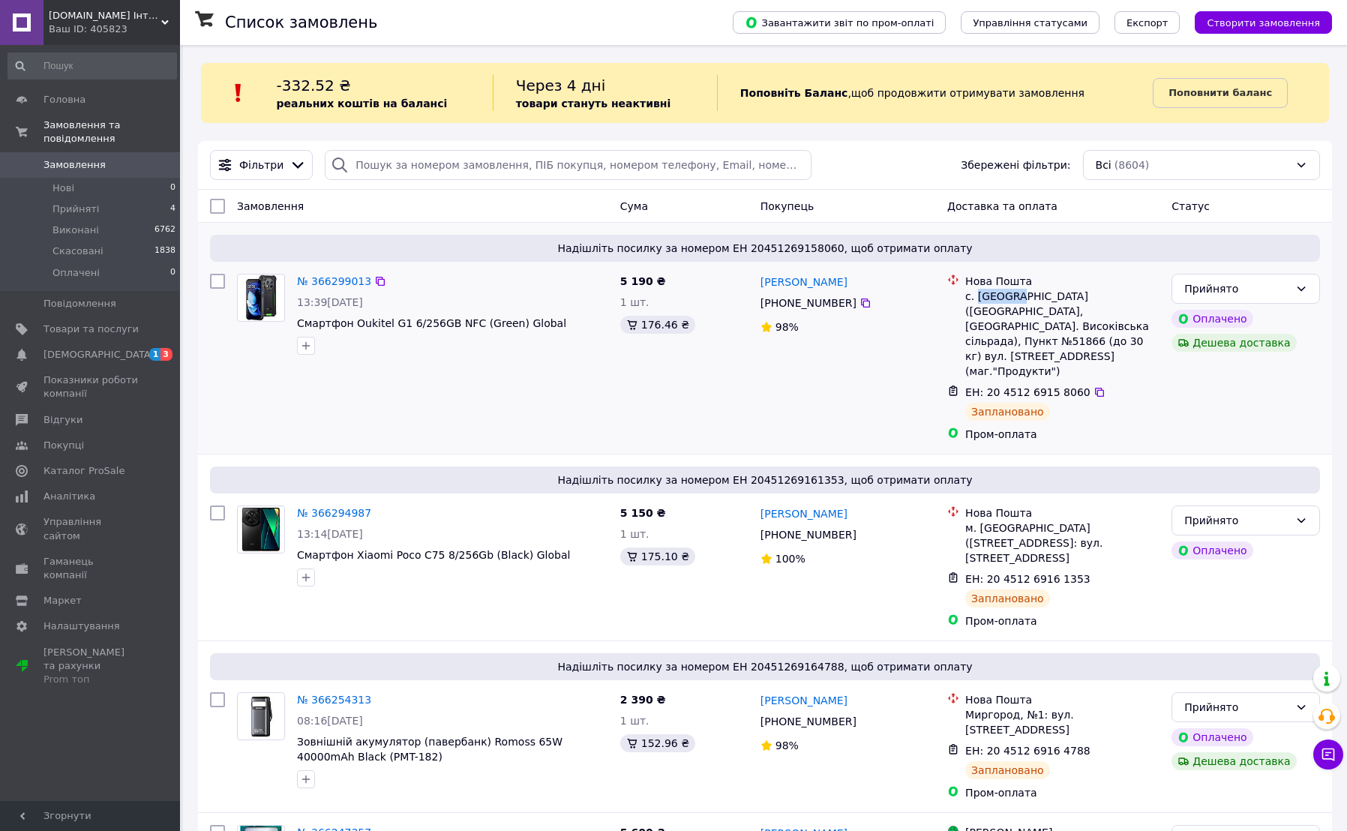
click at [996, 297] on div "с. [GEOGRAPHIC_DATA] ([GEOGRAPHIC_DATA], [GEOGRAPHIC_DATA]. Високівська сільрад…" at bounding box center [1062, 334] width 194 height 90
click at [861, 302] on icon at bounding box center [865, 303] width 9 height 9
click at [1095, 388] on icon at bounding box center [1099, 392] width 9 height 9
